Goal: Information Seeking & Learning: Learn about a topic

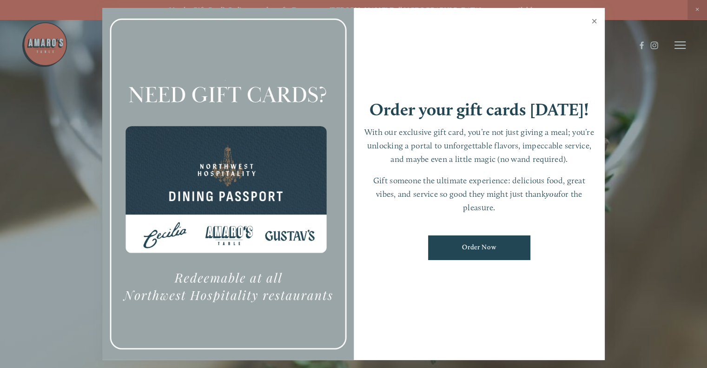
click at [593, 20] on link "Close" at bounding box center [594, 22] width 18 height 26
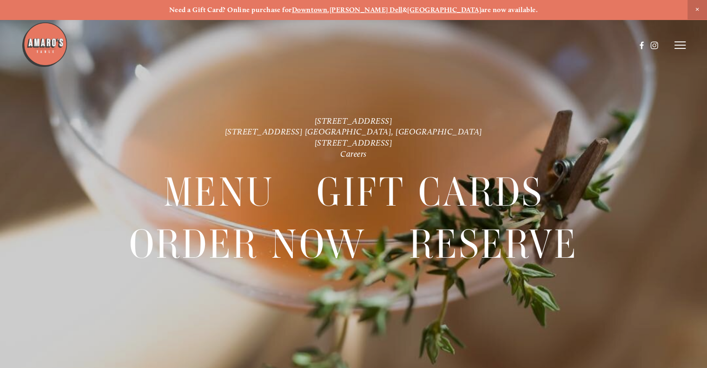
click at [676, 47] on icon at bounding box center [680, 45] width 11 height 8
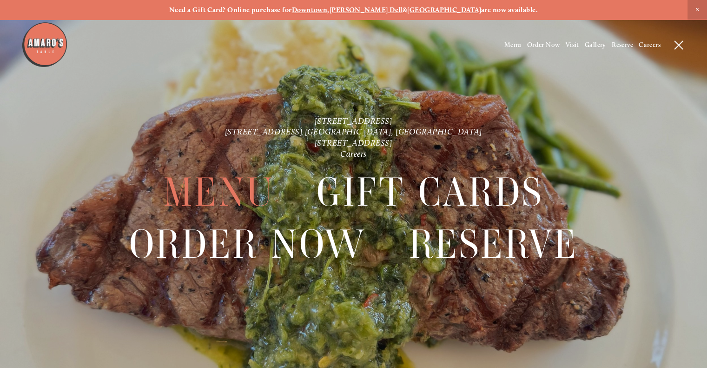
click at [236, 191] on span "Menu" at bounding box center [219, 192] width 111 height 52
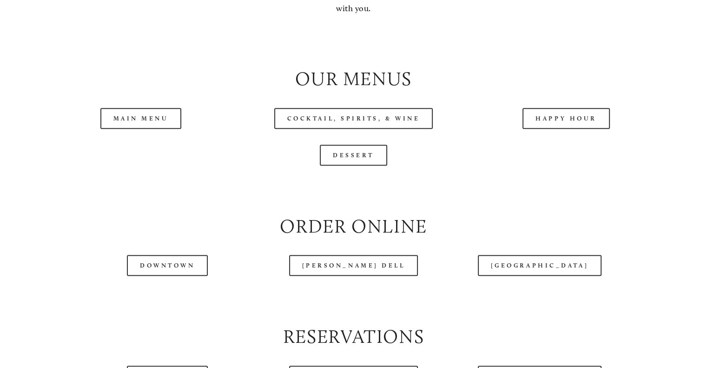
scroll to position [977, 0]
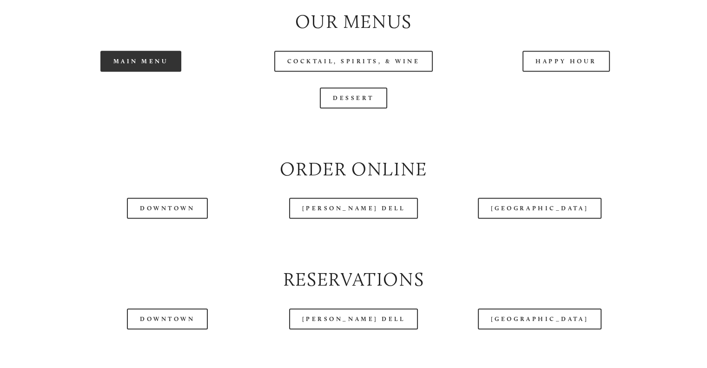
click at [151, 72] on link "Main Menu" at bounding box center [140, 61] width 81 height 21
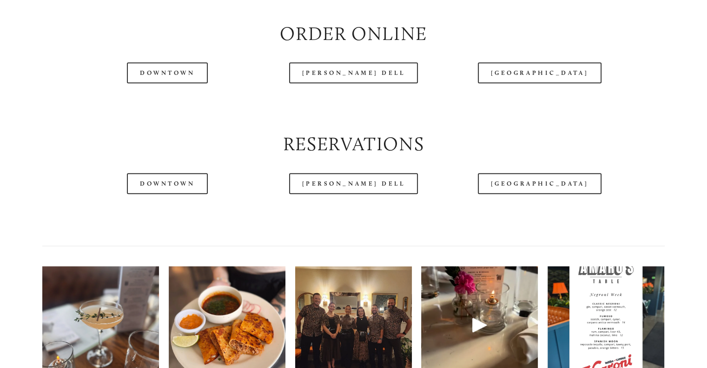
scroll to position [1116, 0]
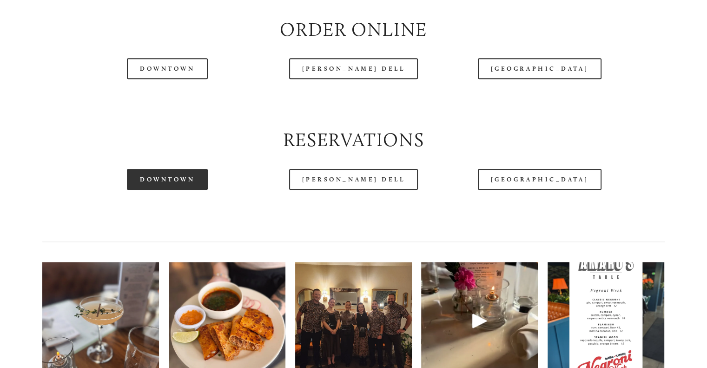
click at [191, 190] on link "Downtown" at bounding box center [167, 179] width 81 height 21
